Goal: Task Accomplishment & Management: Complete application form

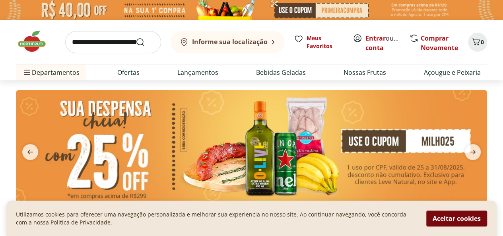
click at [459, 217] on button "Aceitar cookies" at bounding box center [456, 218] width 61 height 16
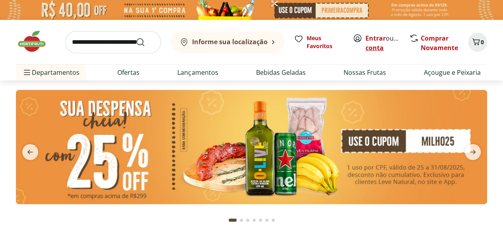
click at [378, 47] on link "Criar conta" at bounding box center [387, 43] width 44 height 18
click at [388, 43] on link "Criar conta" at bounding box center [387, 43] width 44 height 18
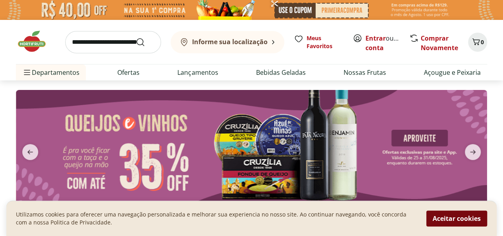
click at [436, 222] on button "Aceitar cookies" at bounding box center [456, 218] width 61 height 16
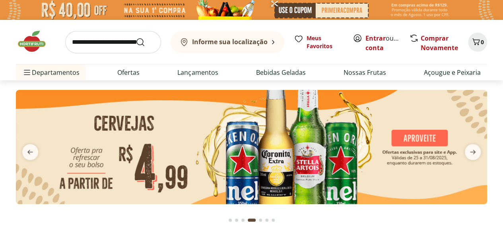
click at [378, 42] on span "Entrar ou Criar conta" at bounding box center [382, 42] width 35 height 19
click at [378, 39] on link "Entrar" at bounding box center [375, 38] width 20 height 9
